Goal: Information Seeking & Learning: Learn about a topic

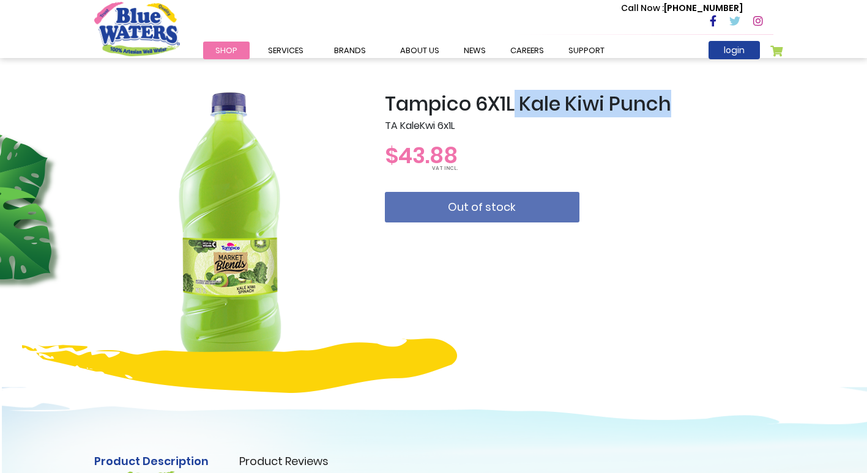
drag, startPoint x: 646, startPoint y: 108, endPoint x: 512, endPoint y: 103, distance: 134.6
click at [512, 103] on h2 "Tampico 6X1L Kale Kiwi Punch" at bounding box center [579, 103] width 388 height 23
copy h2 "Kale Kiwi Punch"
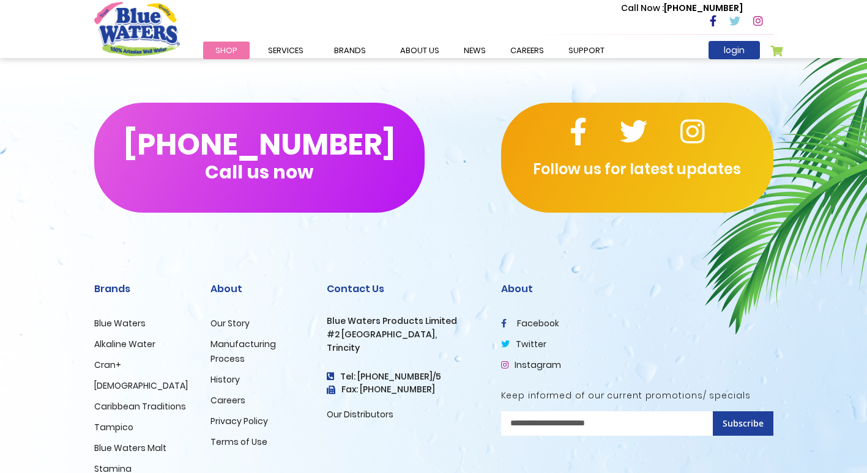
scroll to position [529, 0]
